Goal: Information Seeking & Learning: Learn about a topic

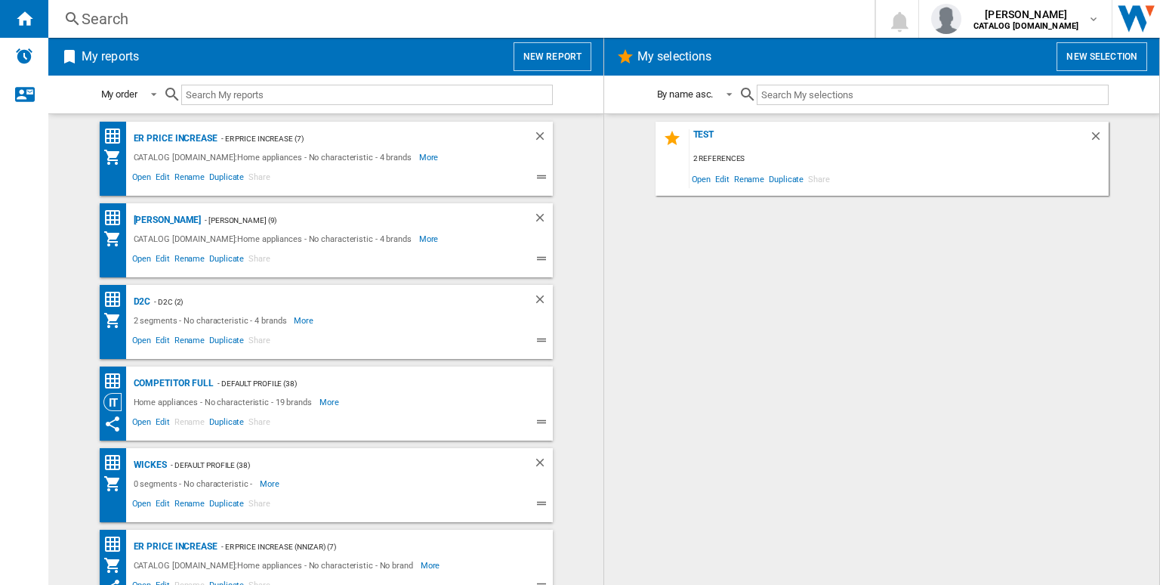
click at [411, 19] on div "Search" at bounding box center [459, 18] width 754 height 21
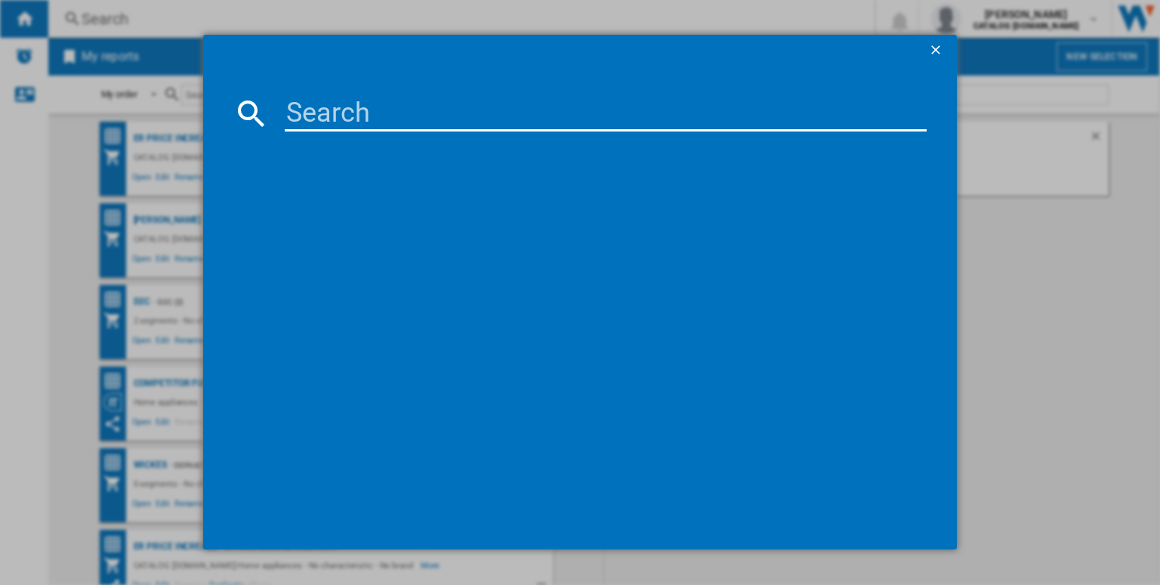
click at [439, 107] on input at bounding box center [606, 113] width 642 height 36
paste input "TR718L4B"
type input "TR718L4B"
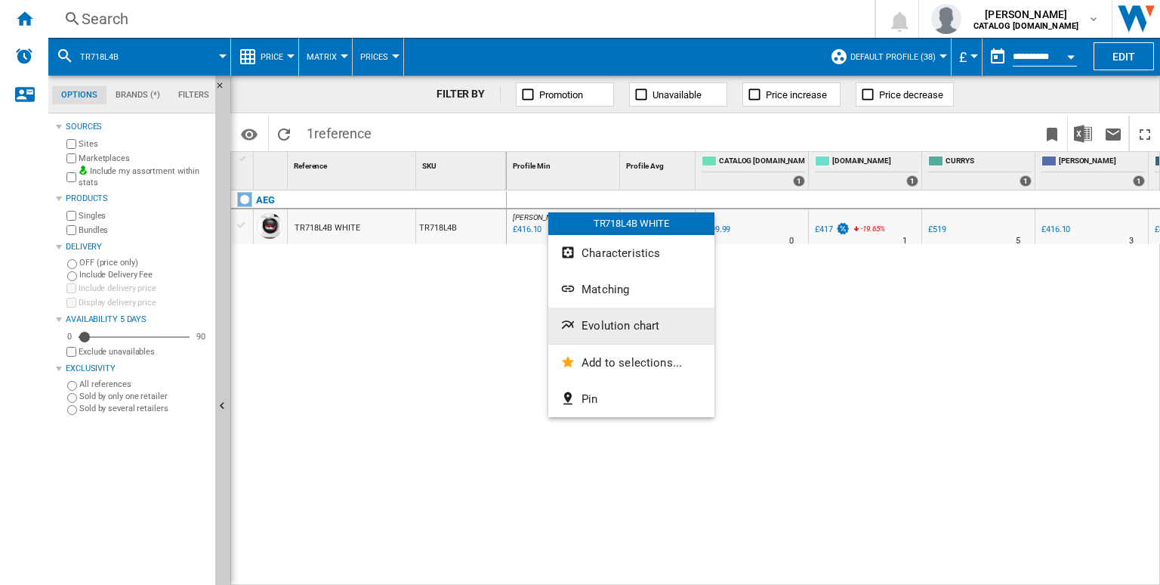
click at [610, 333] on button "Evolution chart" at bounding box center [631, 325] width 166 height 36
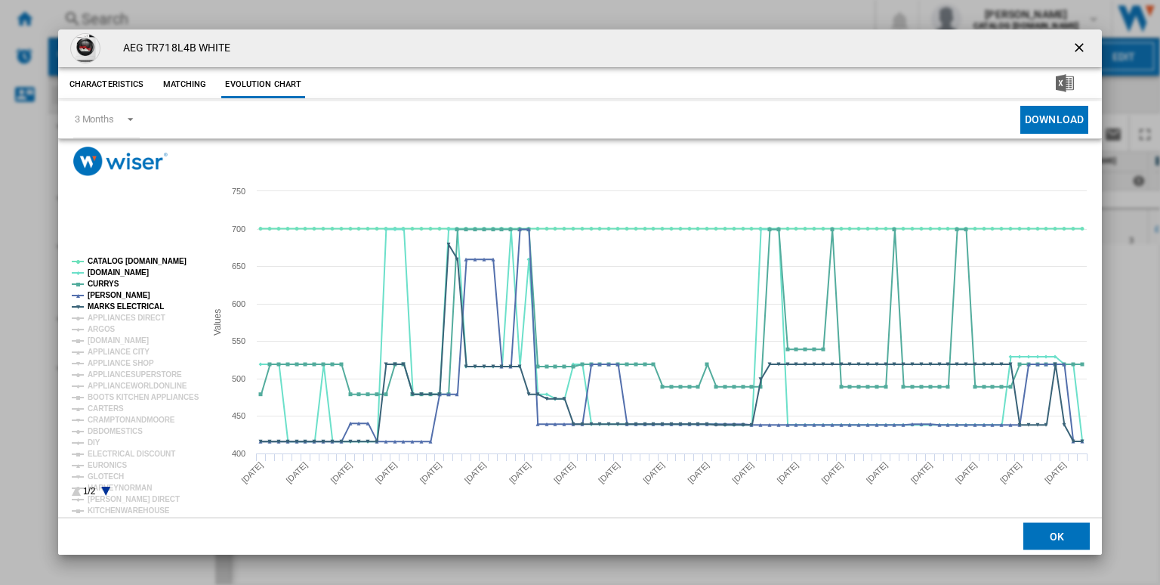
click at [147, 254] on rect "Product popup" at bounding box center [132, 377] width 133 height 251
click at [139, 258] on tspan "CATALOG [DOMAIN_NAME]" at bounding box center [137, 261] width 99 height 8
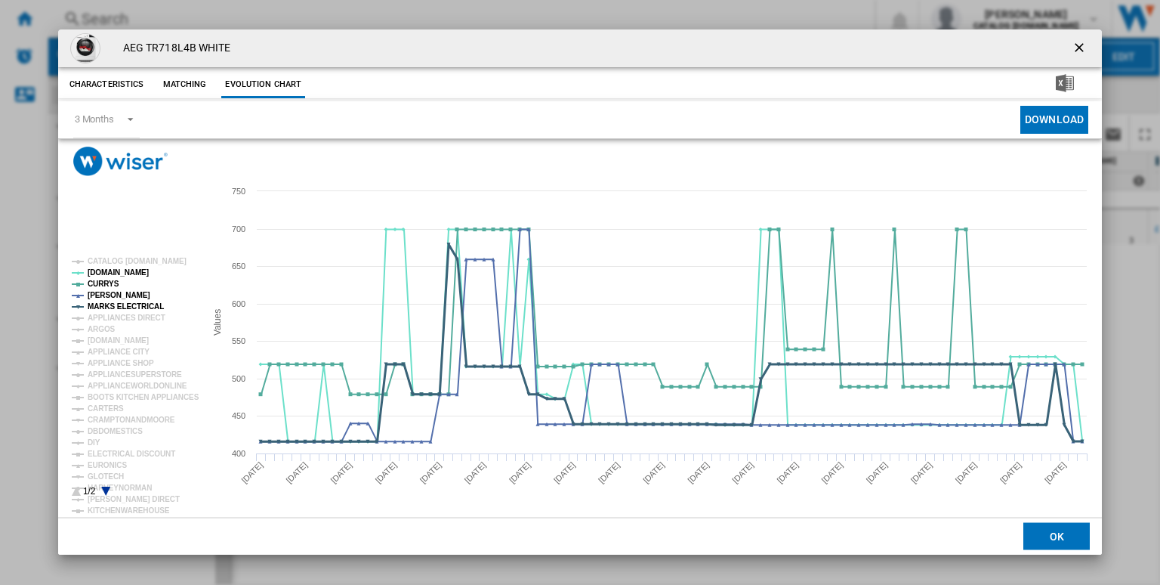
click at [130, 302] on tspan "MARKS ELECTRICAL" at bounding box center [126, 306] width 76 height 8
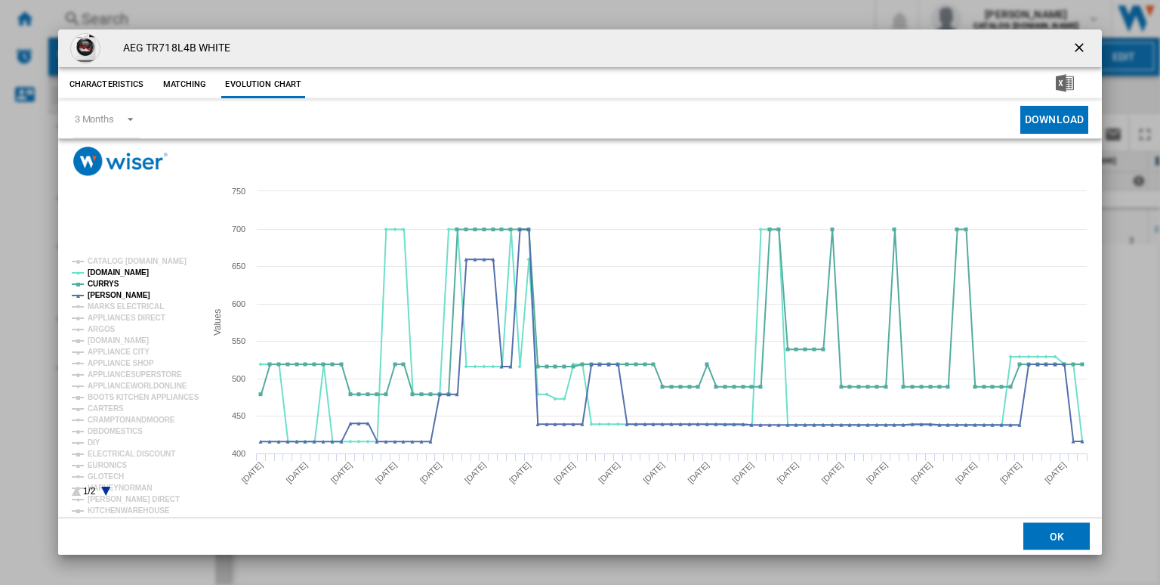
click at [130, 302] on tspan "MARKS ELECTRICAL" at bounding box center [126, 306] width 76 height 8
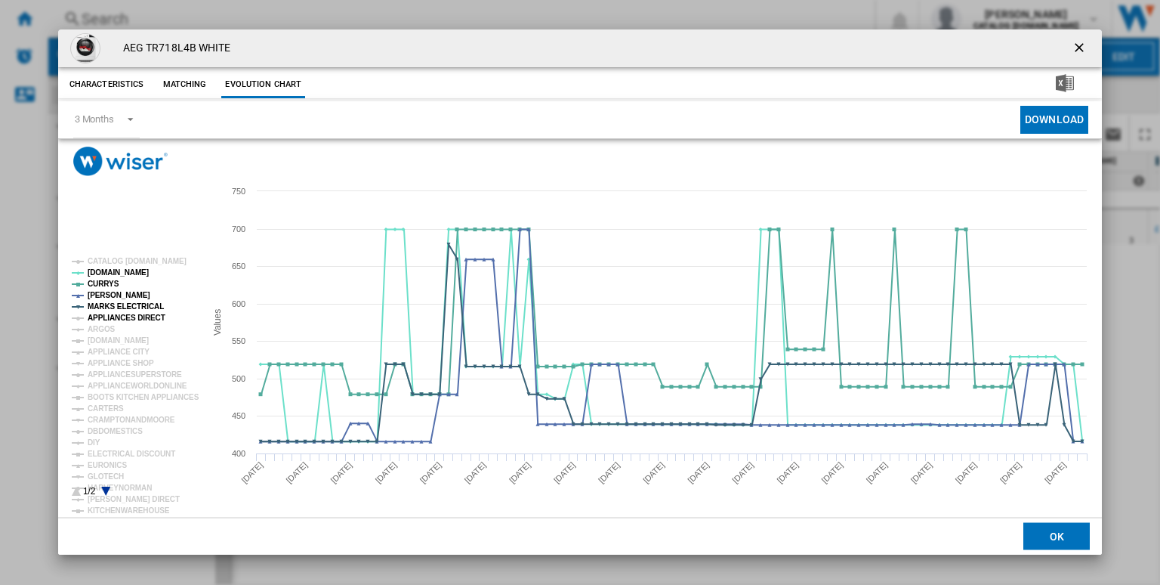
click at [127, 316] on tspan "APPLIANCES DIRECT" at bounding box center [127, 317] width 78 height 8
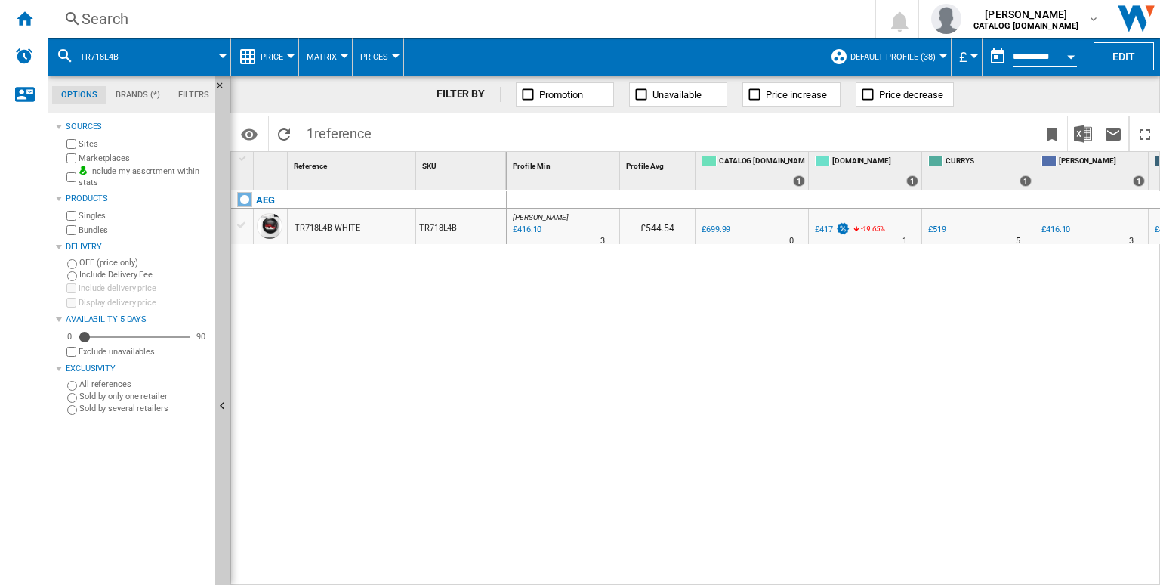
click at [486, 26] on div "Search" at bounding box center [459, 18] width 754 height 21
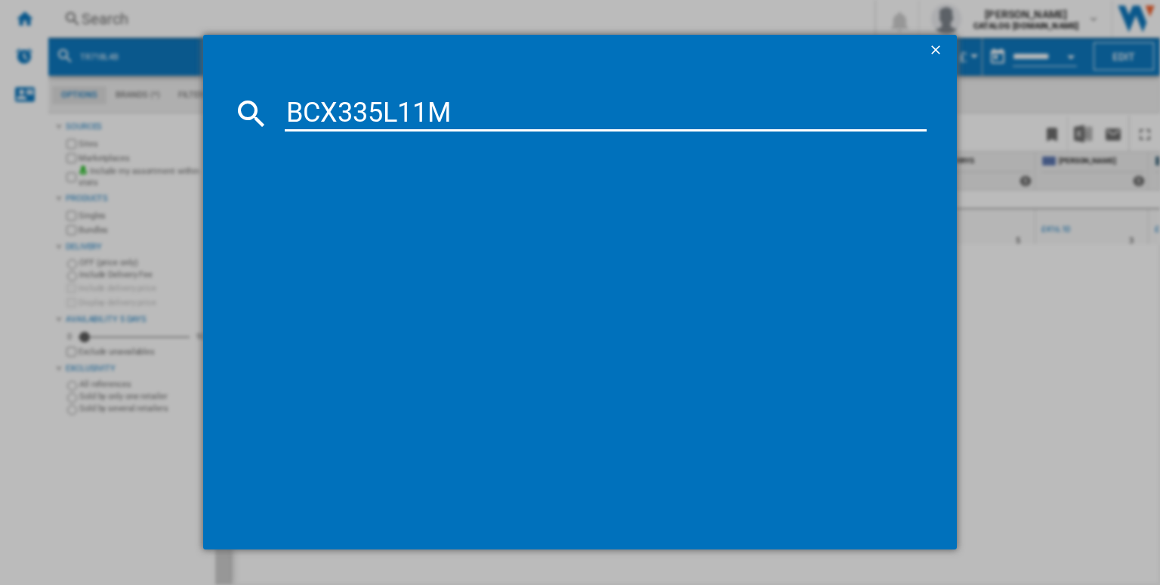
type input "BCX335L11M"
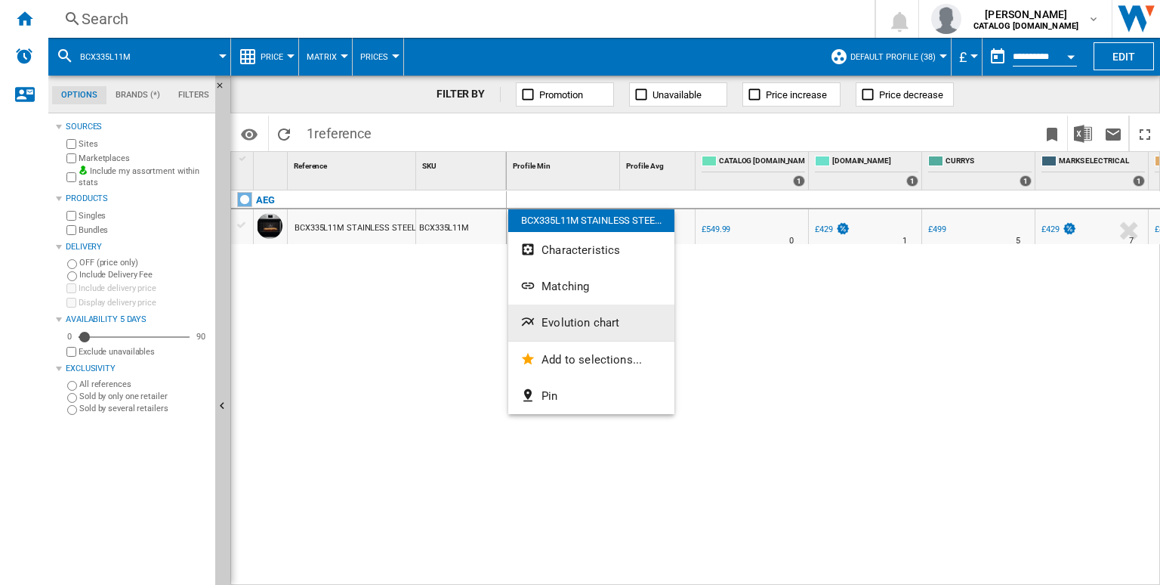
click at [576, 326] on span "Evolution chart" at bounding box center [581, 323] width 78 height 14
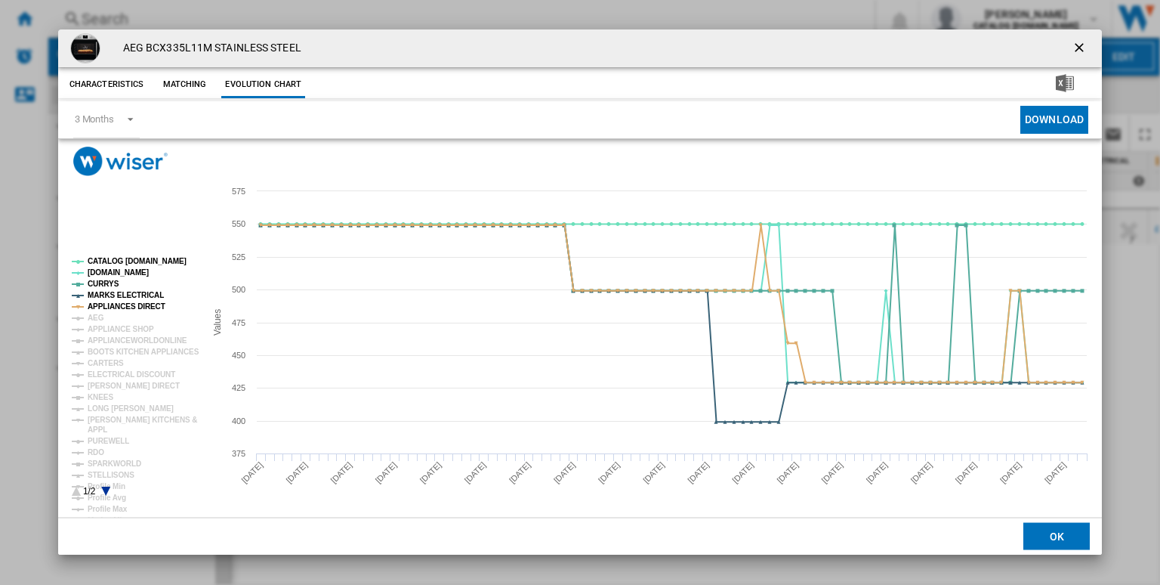
click at [129, 264] on tspan "CATALOG [DOMAIN_NAME]" at bounding box center [137, 261] width 99 height 8
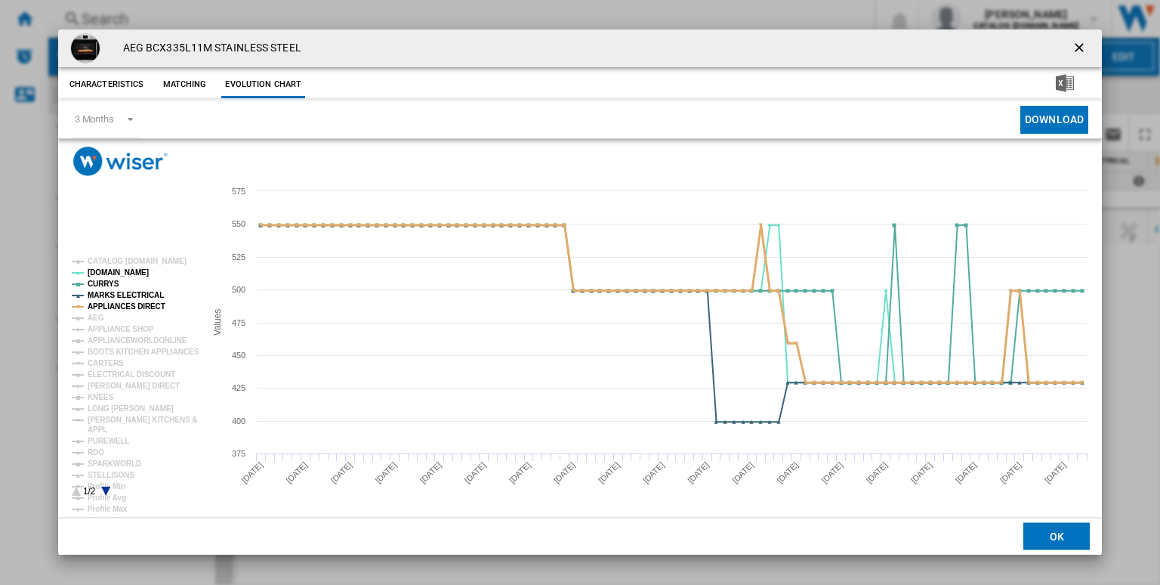
click at [136, 305] on tspan "APPLIANCES DIRECT" at bounding box center [127, 306] width 78 height 8
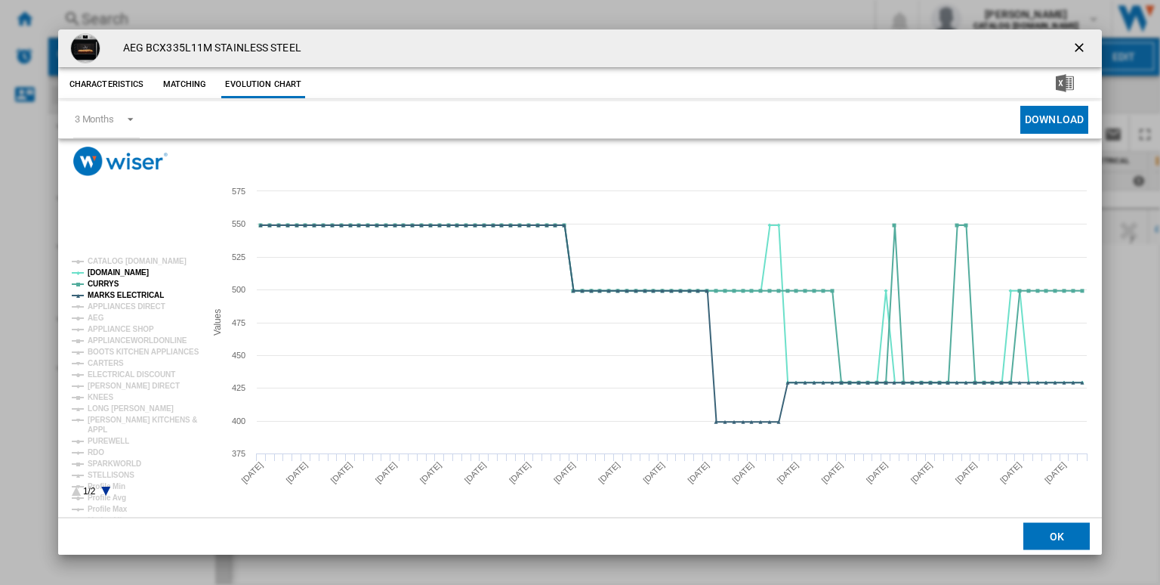
click at [136, 305] on tspan "APPLIANCES DIRECT" at bounding box center [127, 306] width 78 height 8
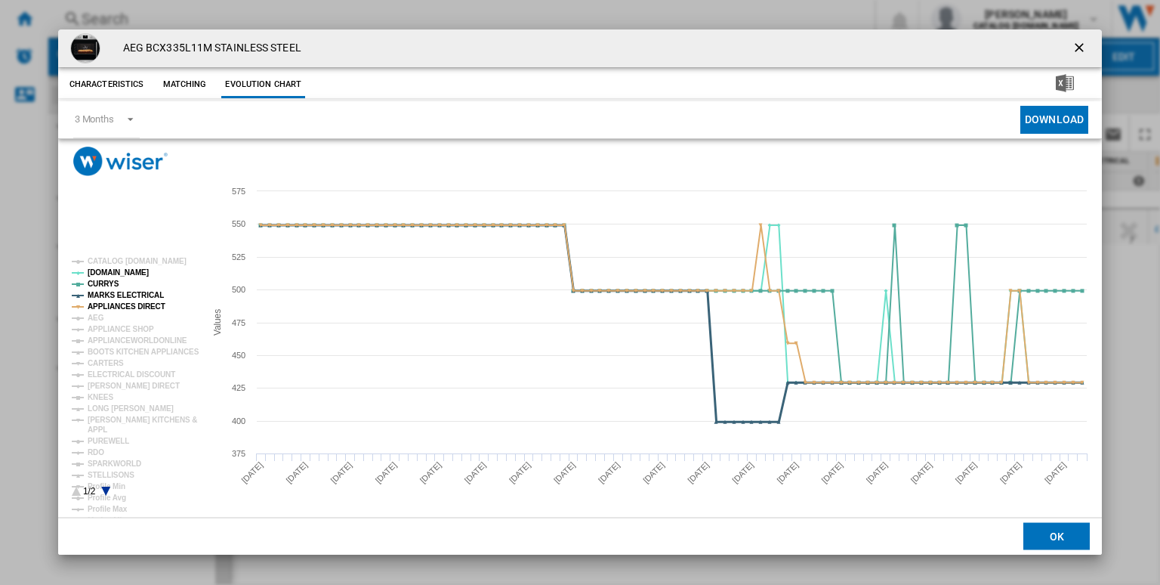
click at [117, 291] on tspan "MARKS ELECTRICAL" at bounding box center [126, 295] width 76 height 8
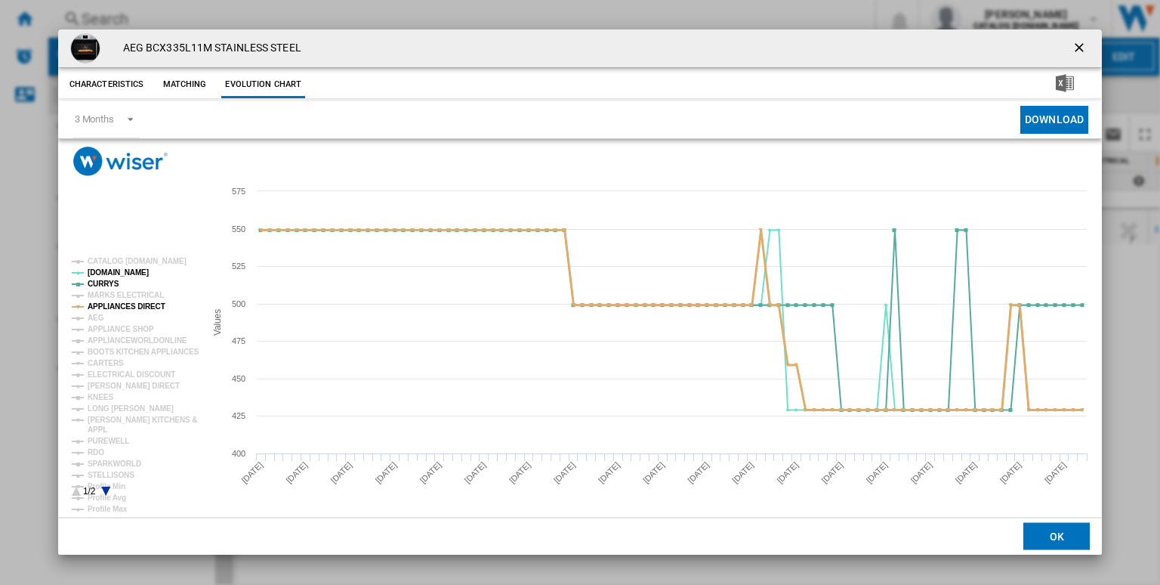
click at [135, 308] on tspan "APPLIANCES DIRECT" at bounding box center [127, 306] width 78 height 8
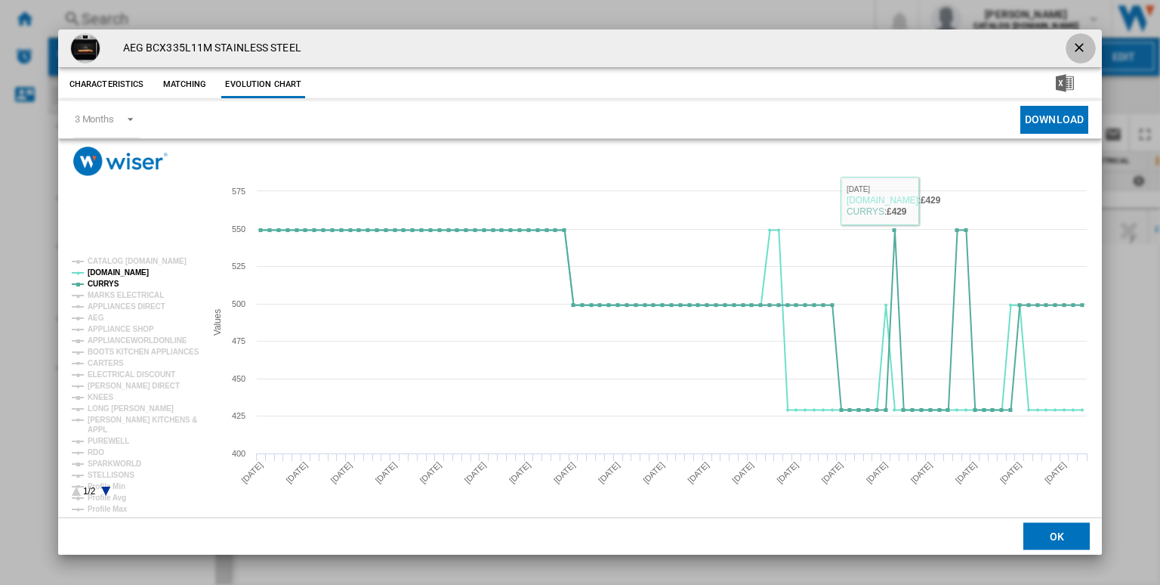
click at [1075, 42] on ng-md-icon "getI18NText('BUTTONS.CLOSE_DIALOG')" at bounding box center [1081, 49] width 18 height 18
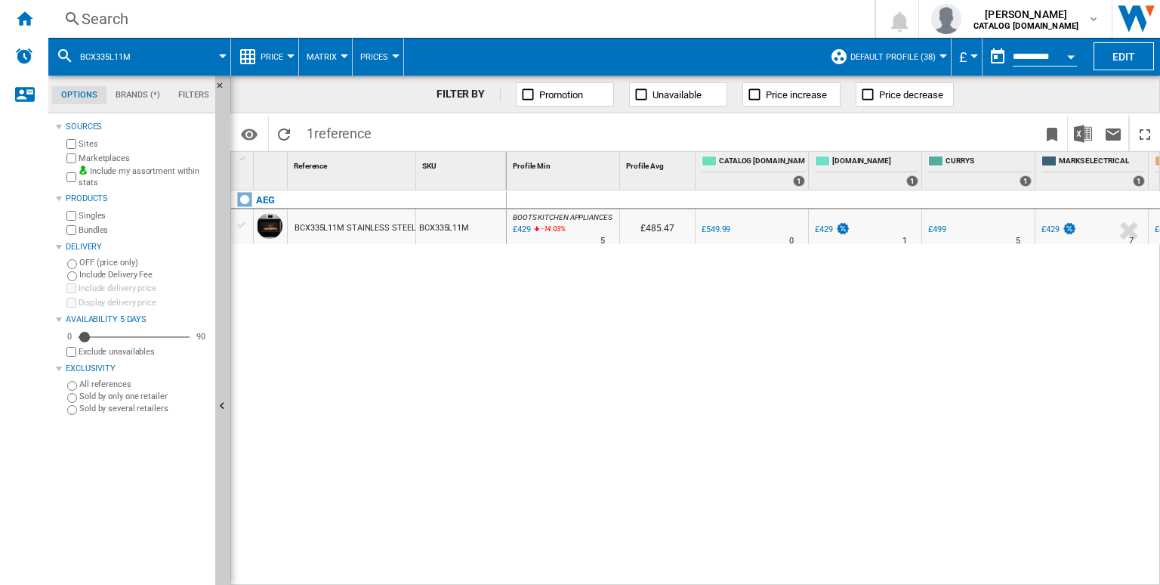
click at [393, 18] on div "Search" at bounding box center [459, 18] width 754 height 21
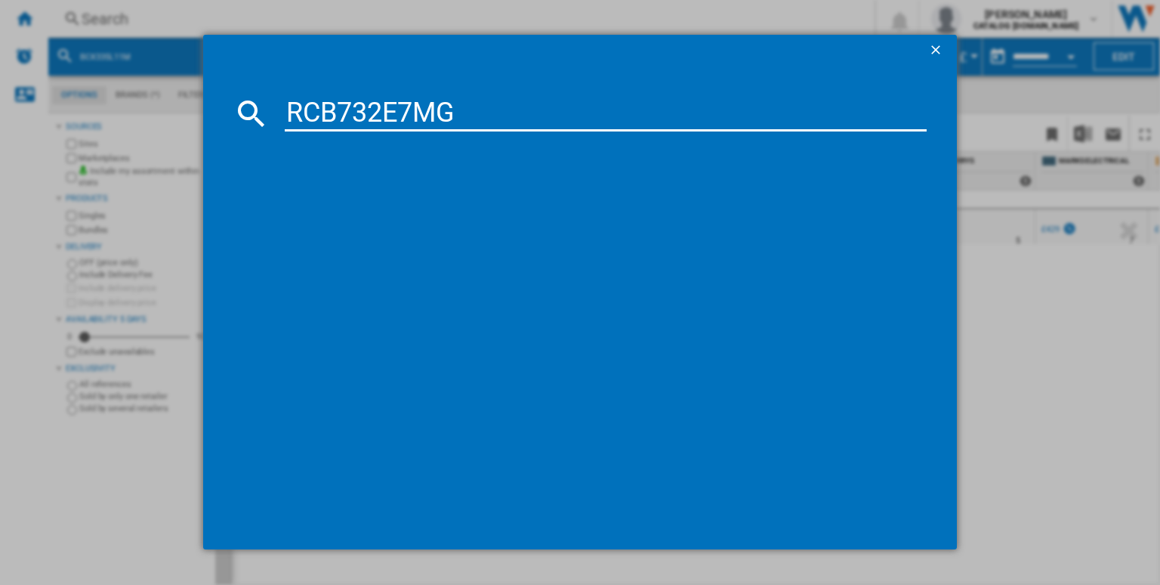
type input "RCB732E7MG"
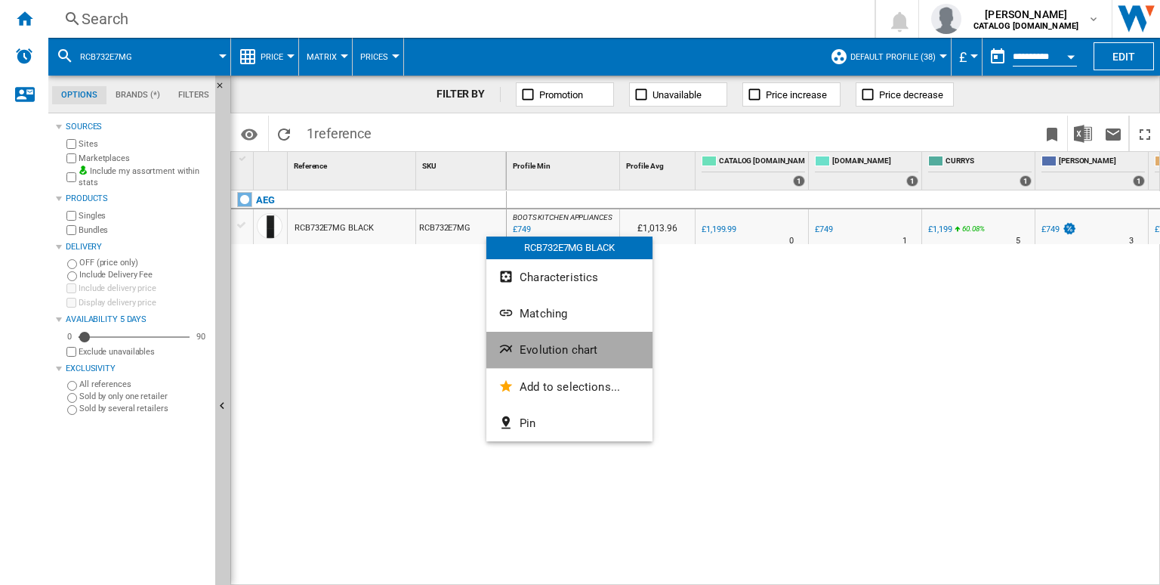
click at [552, 353] on span "Evolution chart" at bounding box center [559, 350] width 78 height 14
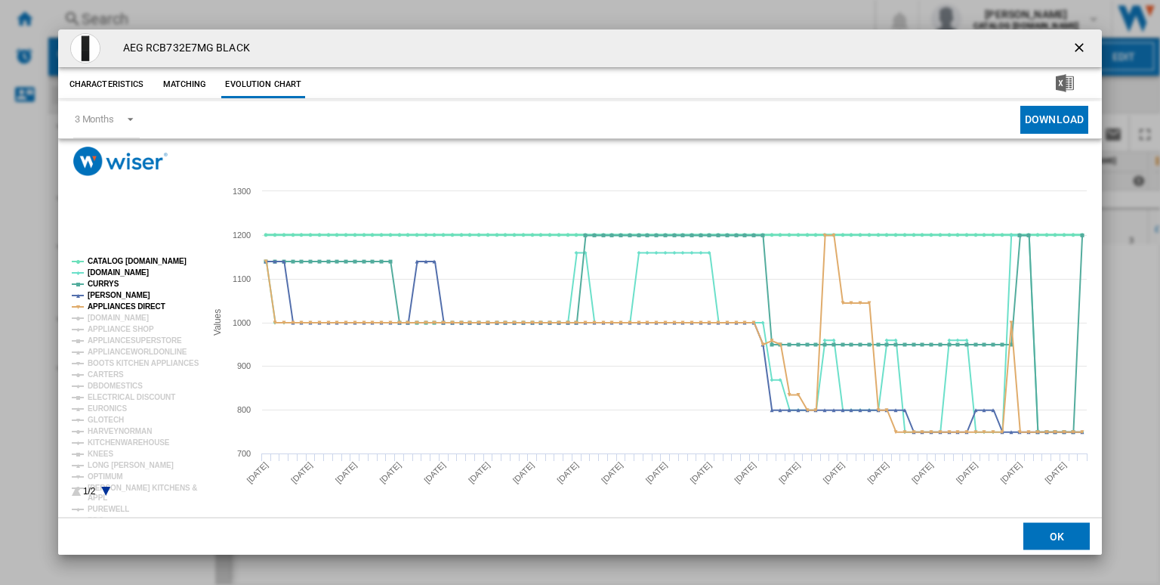
click at [124, 261] on tspan "CATALOG [DOMAIN_NAME]" at bounding box center [137, 261] width 99 height 8
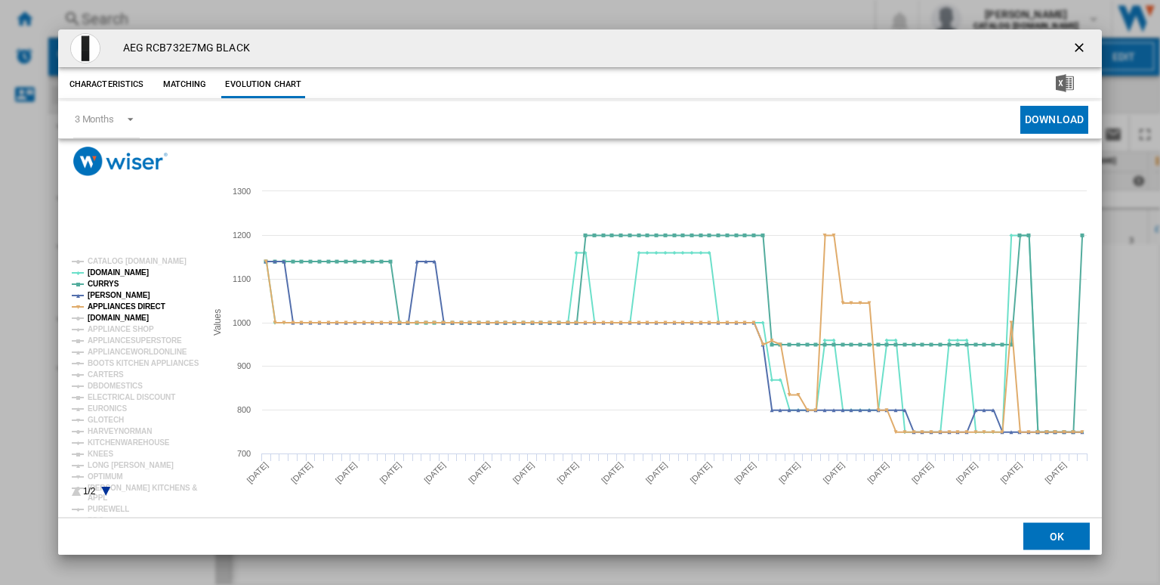
click at [130, 313] on tspan "[DOMAIN_NAME]" at bounding box center [118, 317] width 61 height 8
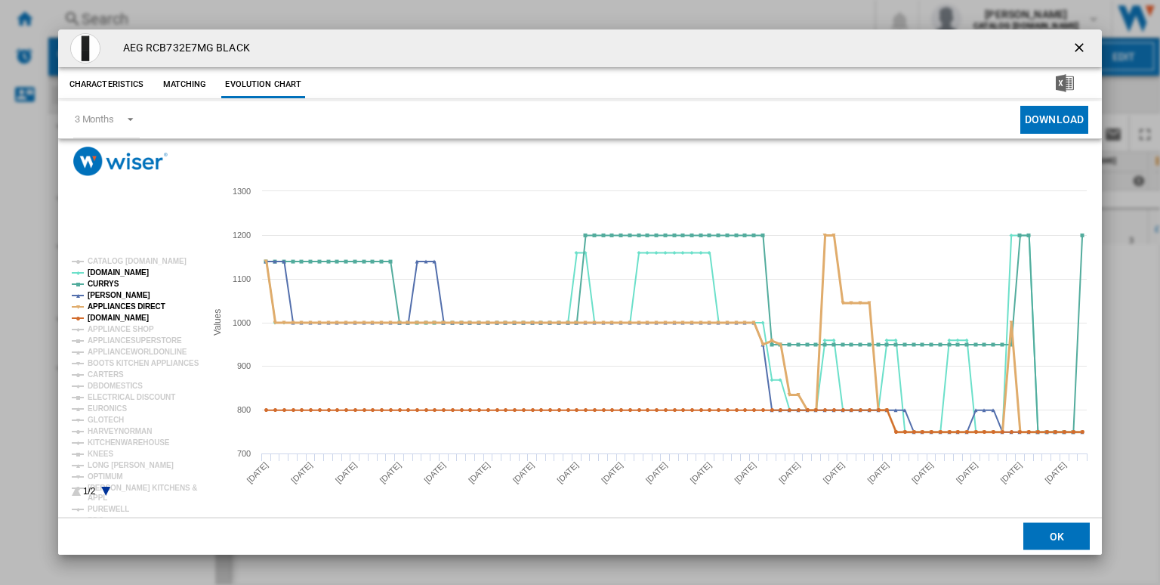
click at [121, 302] on tspan "APPLIANCES DIRECT" at bounding box center [127, 306] width 78 height 8
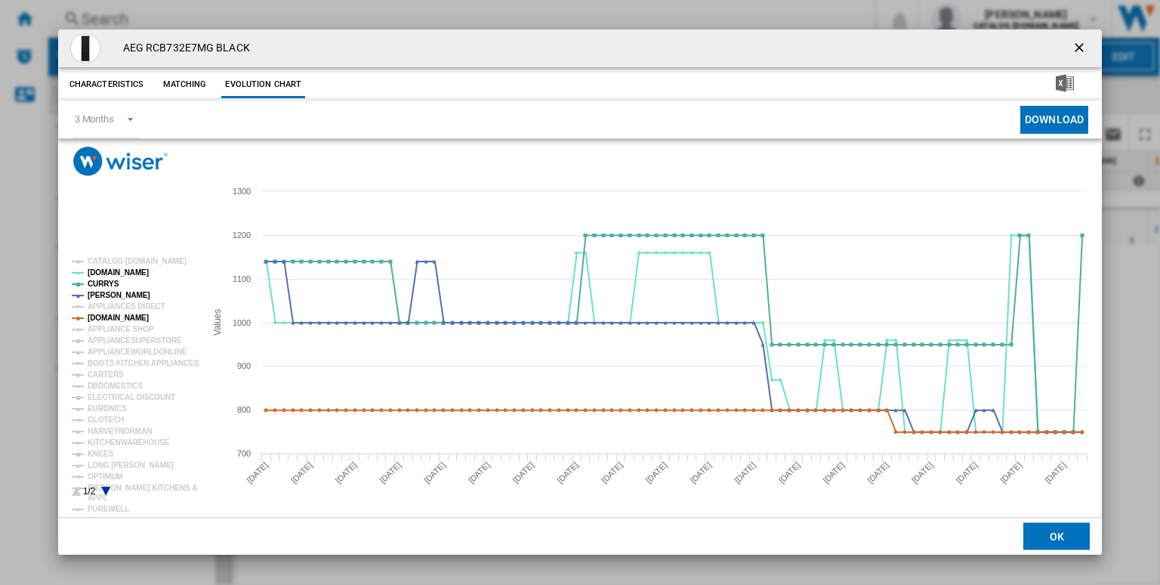
click at [133, 313] on tspan "[DOMAIN_NAME]" at bounding box center [118, 317] width 61 height 8
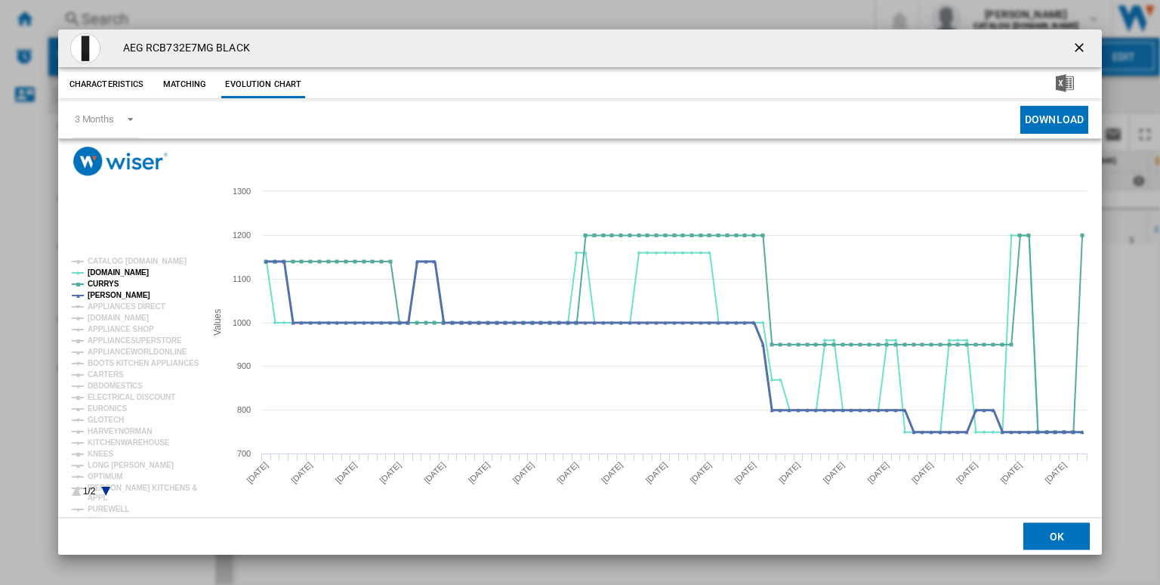
click at [109, 292] on tspan "[PERSON_NAME]" at bounding box center [119, 295] width 63 height 8
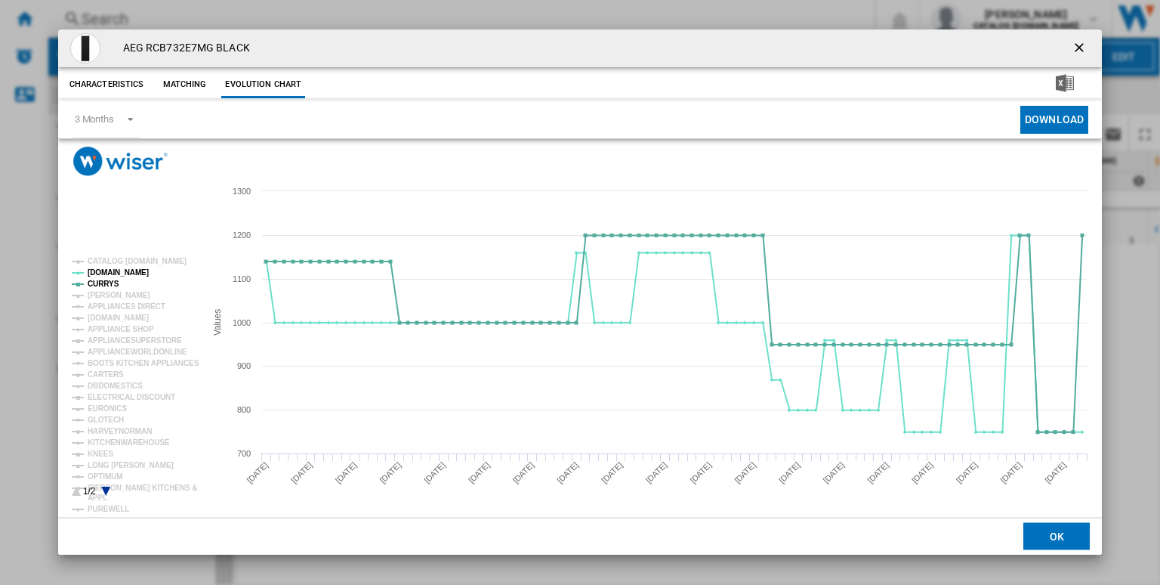
click at [109, 292] on tspan "[PERSON_NAME]" at bounding box center [119, 295] width 63 height 8
